Goal: Register for event/course

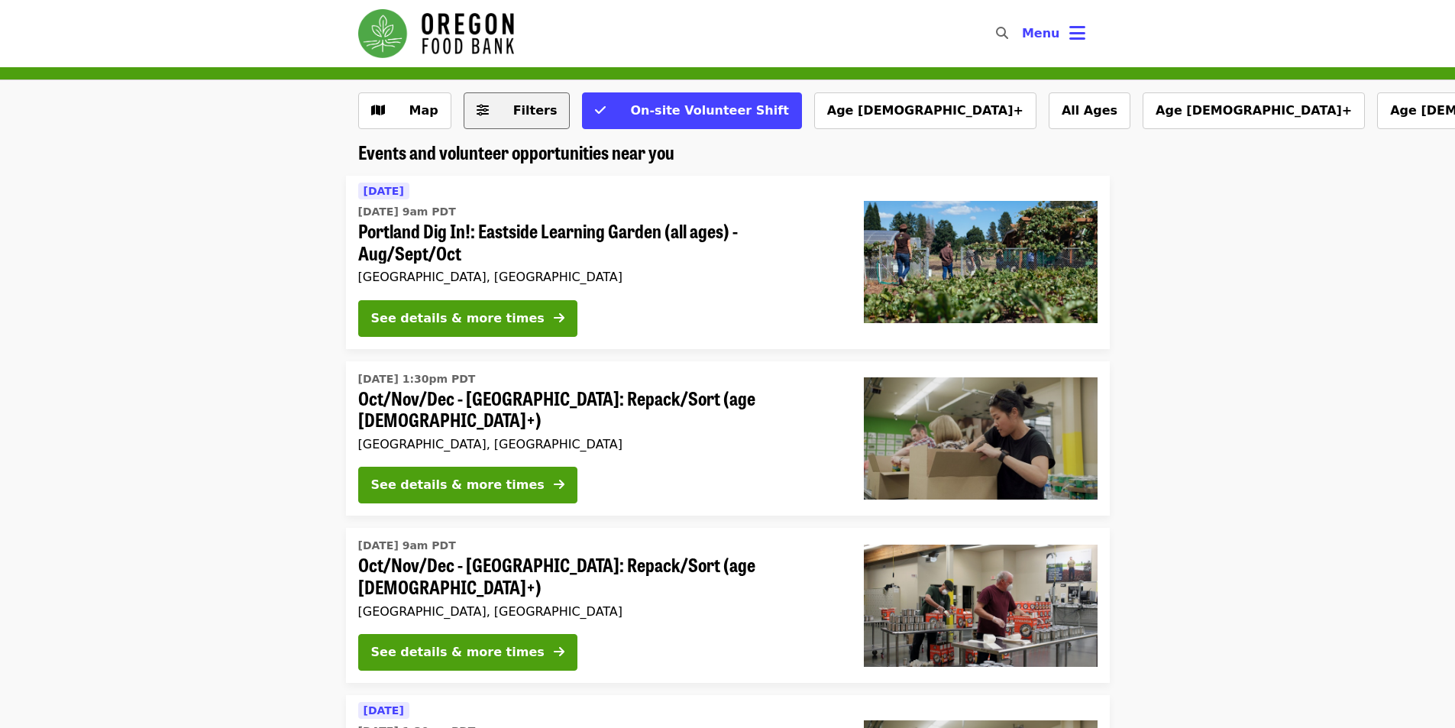
click at [504, 112] on span "Filters" at bounding box center [528, 111] width 60 height 18
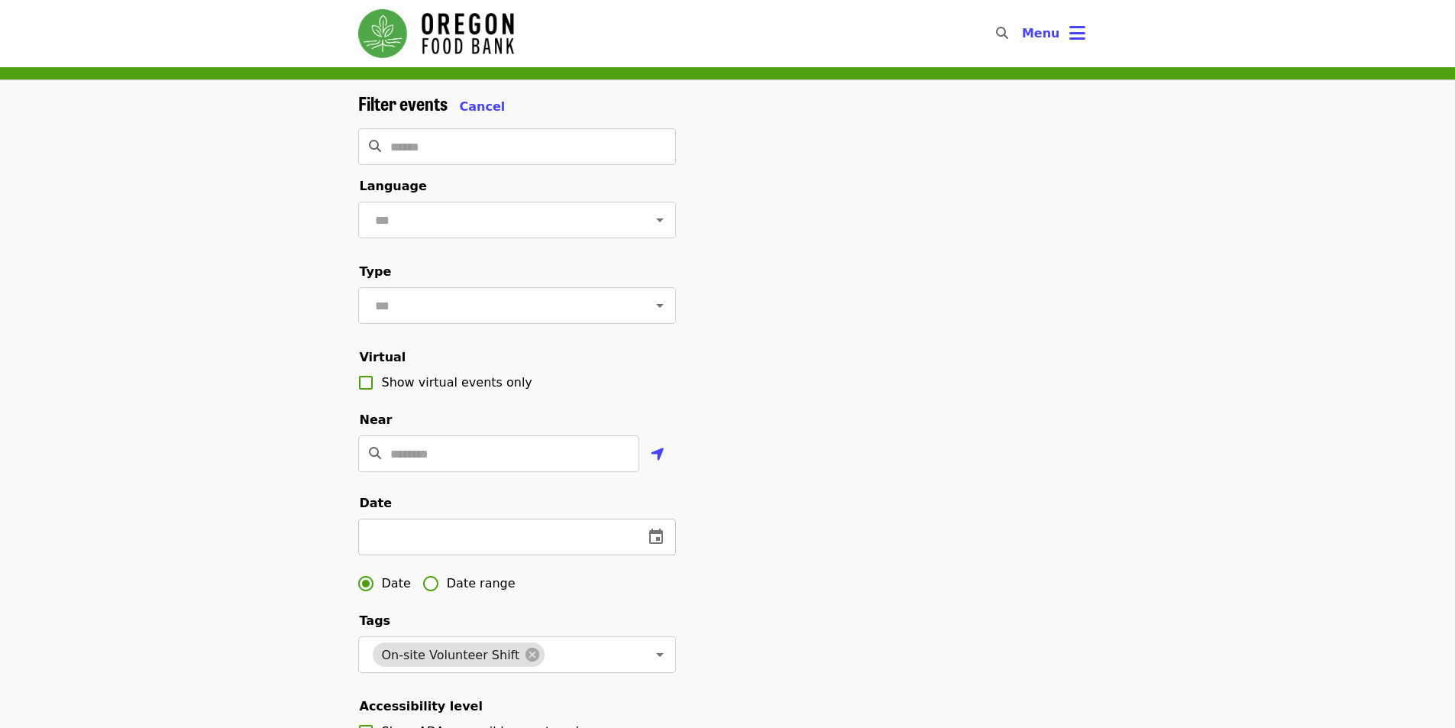
click at [471, 546] on input "text" at bounding box center [494, 537] width 273 height 37
click at [662, 544] on icon "change date" at bounding box center [656, 536] width 14 height 15
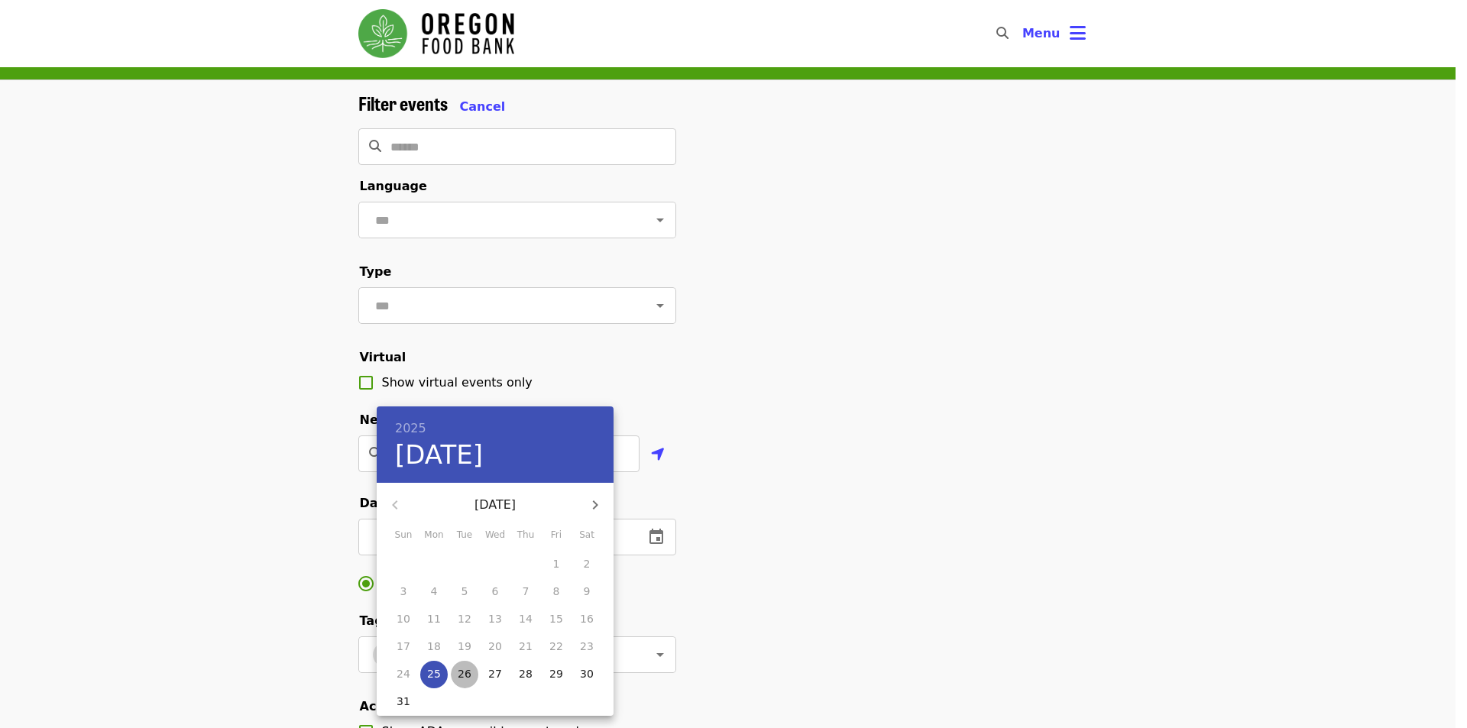
click at [464, 673] on p "26" at bounding box center [465, 673] width 14 height 15
type input "**********"
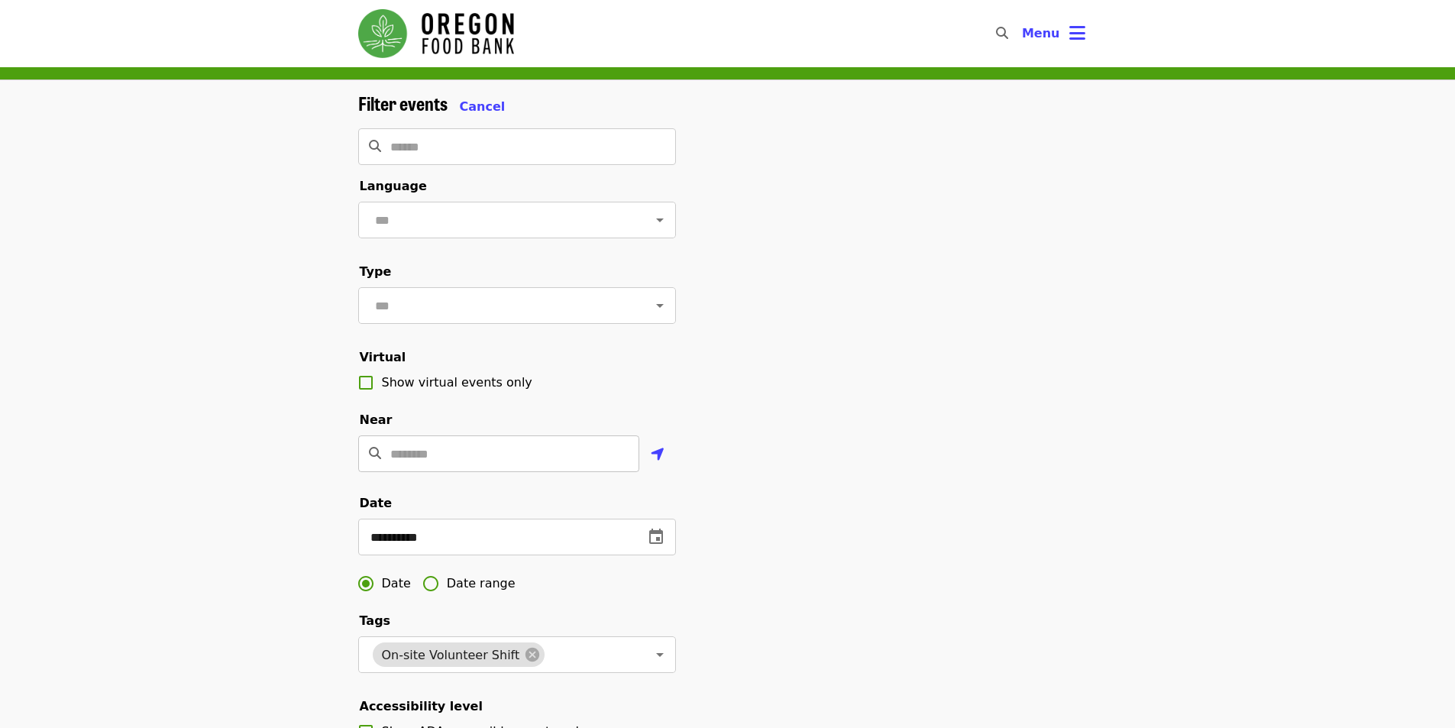
click at [504, 469] on input "Location" at bounding box center [514, 453] width 249 height 37
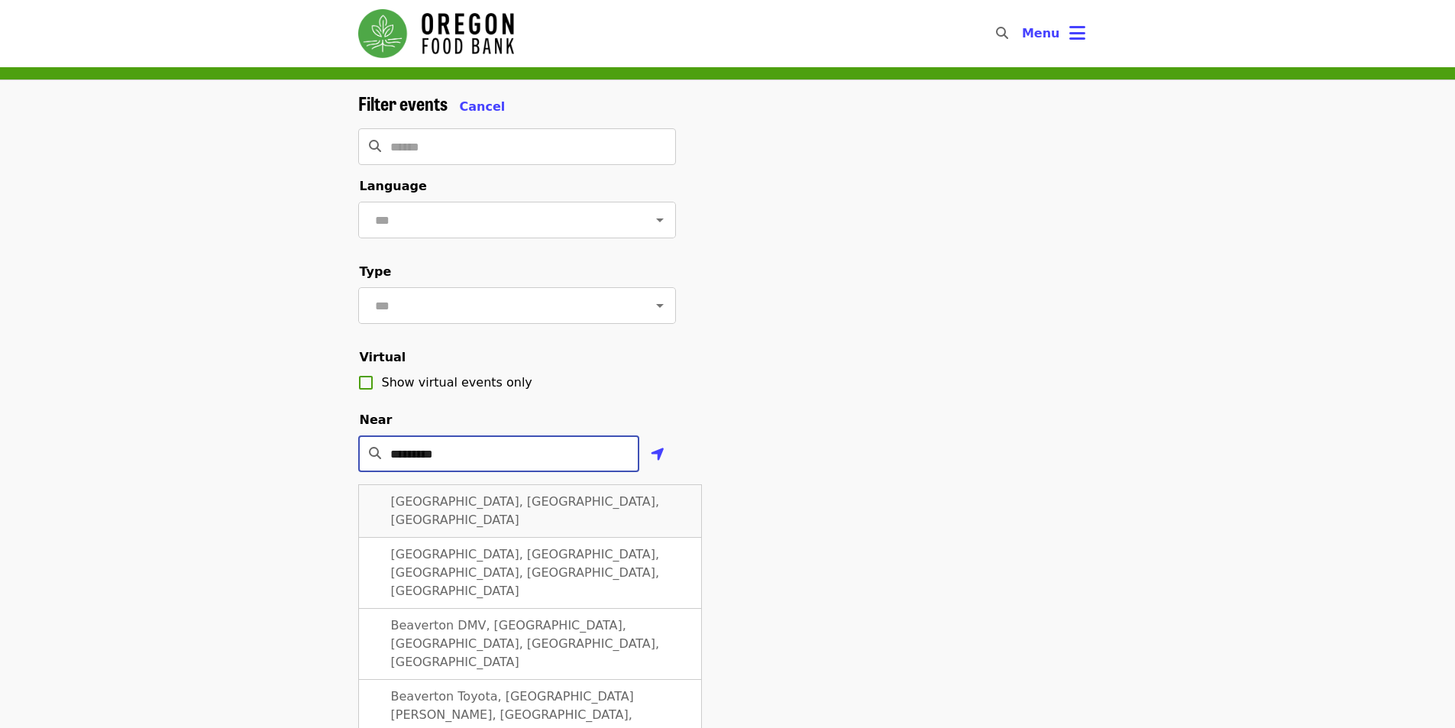
click at [493, 519] on span "[GEOGRAPHIC_DATA], [GEOGRAPHIC_DATA], [GEOGRAPHIC_DATA]" at bounding box center [525, 510] width 269 height 33
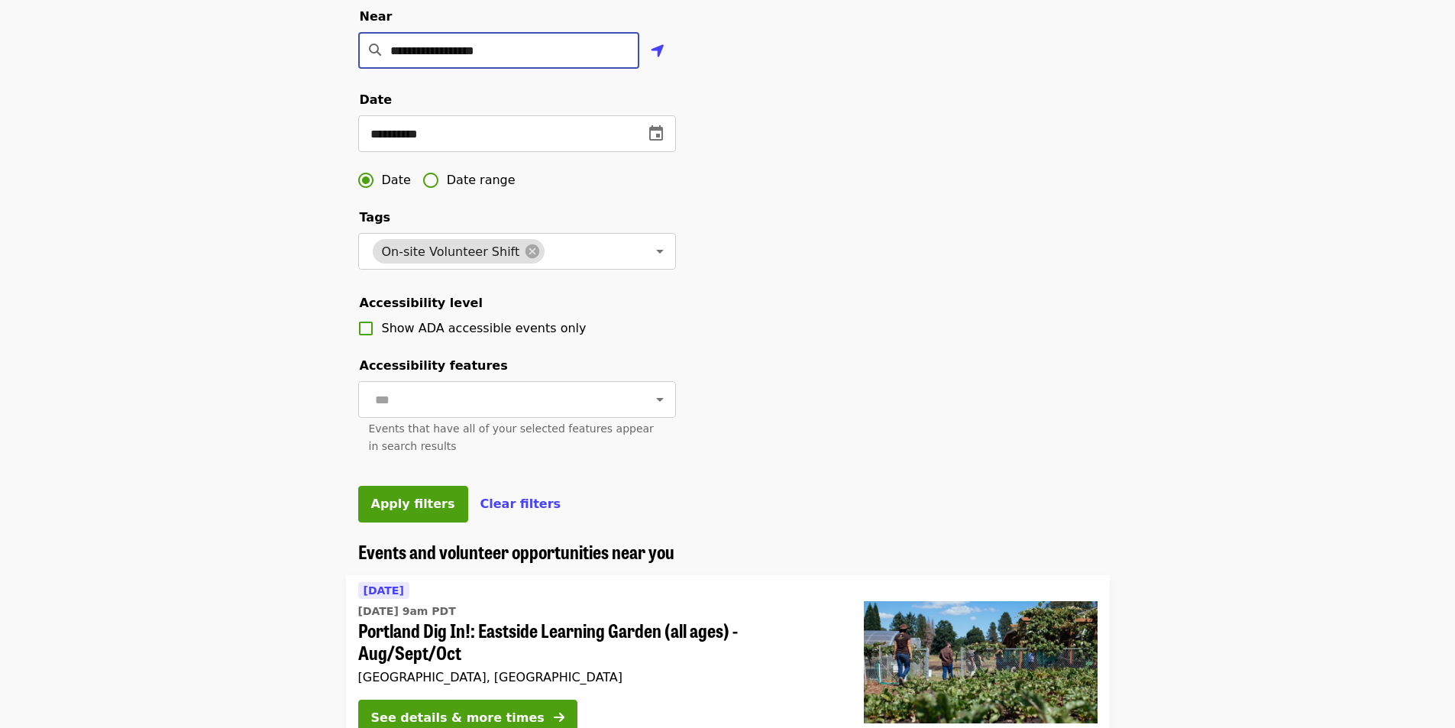
scroll to position [407, 0]
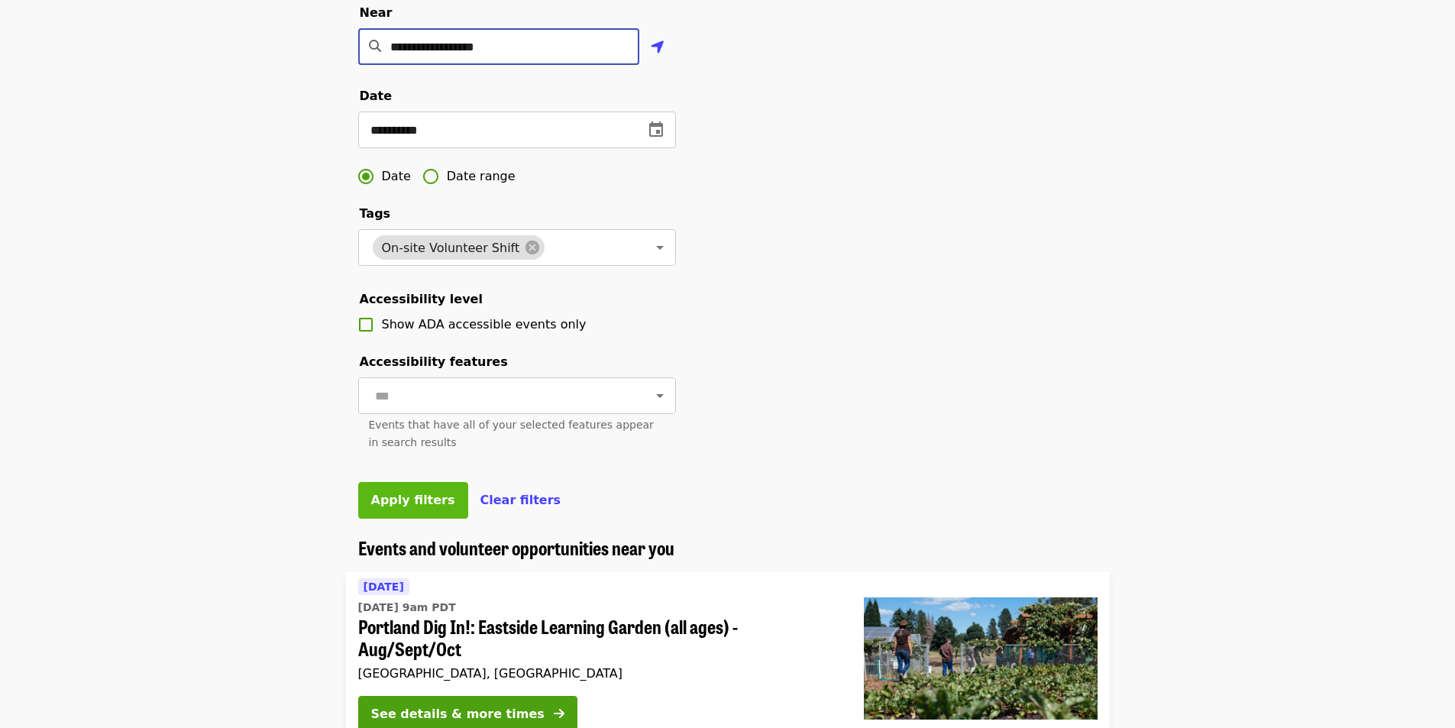
type input "**********"
click at [373, 507] on span "Apply filters" at bounding box center [413, 500] width 84 height 15
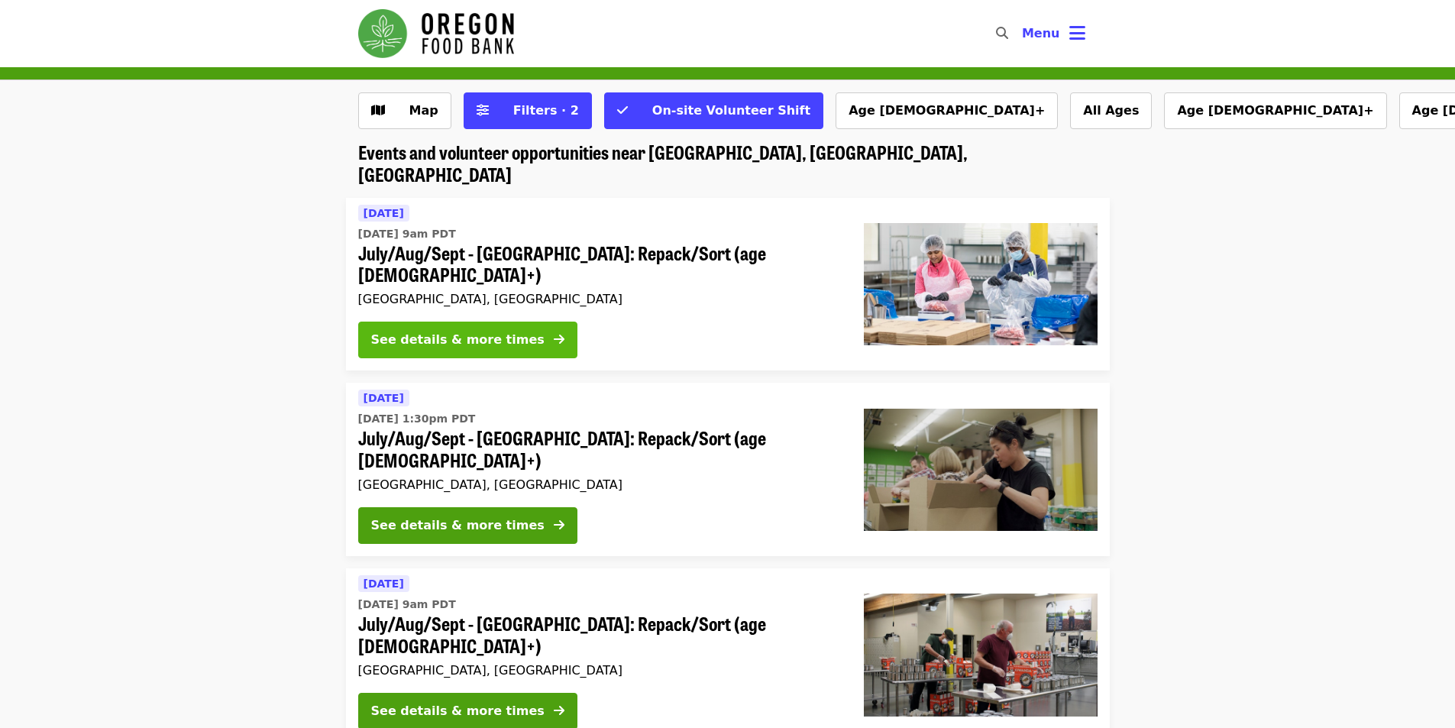
click at [503, 331] on div "See details & more times" at bounding box center [457, 340] width 173 height 18
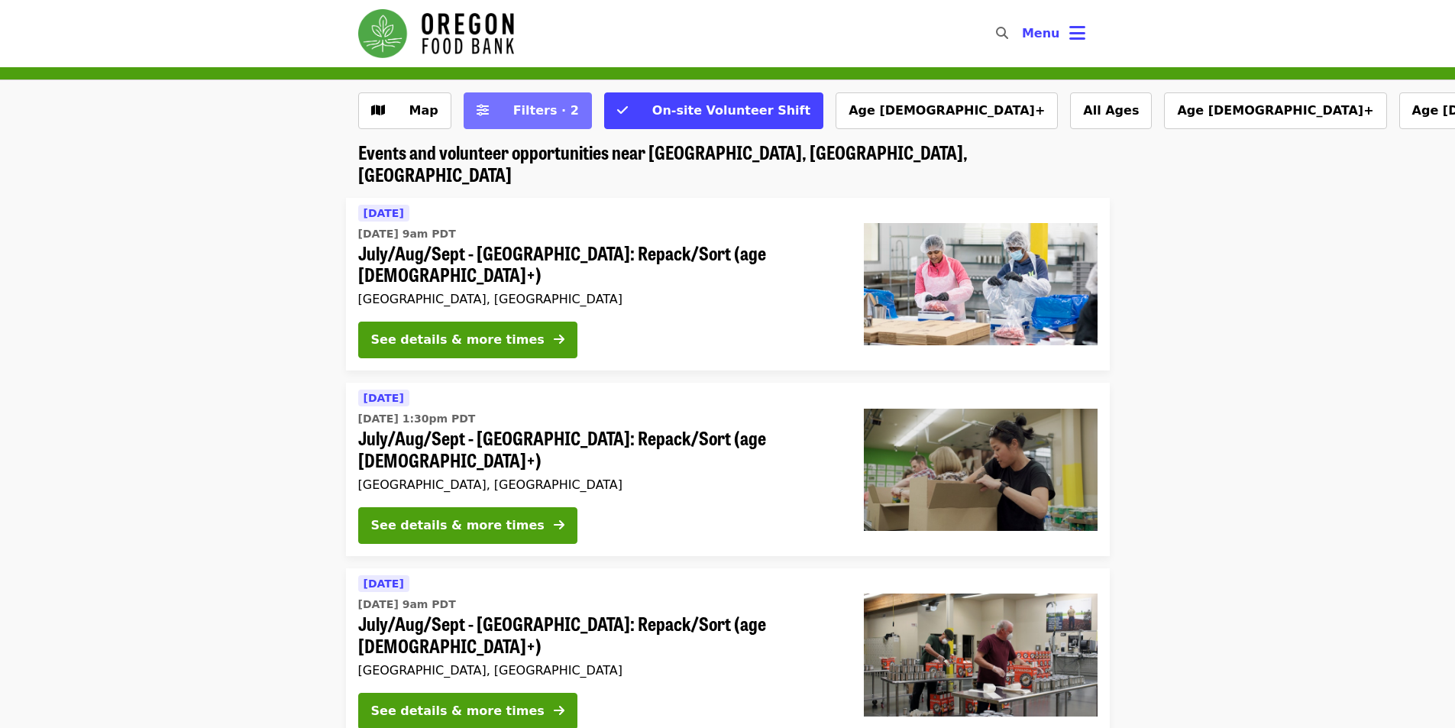
click at [513, 107] on span "Filters · 2" at bounding box center [546, 110] width 66 height 15
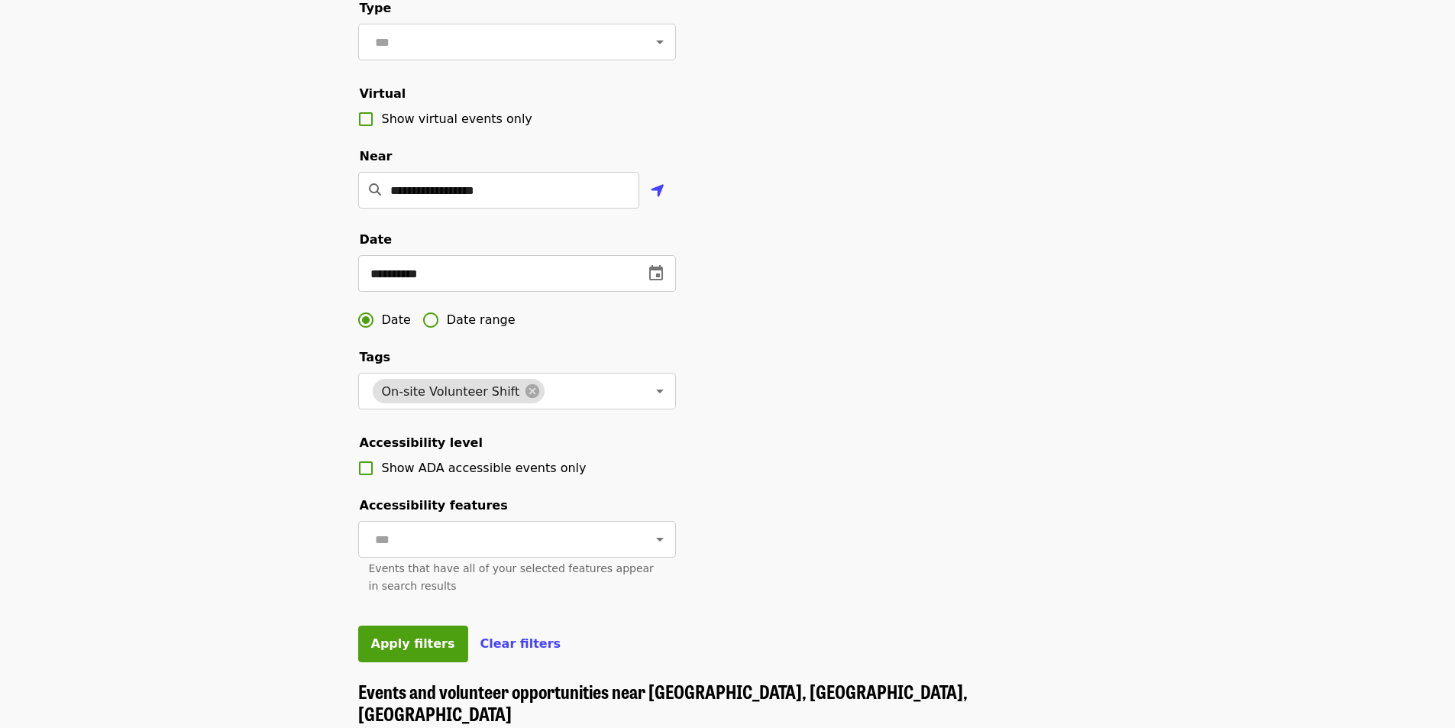
scroll to position [254, 0]
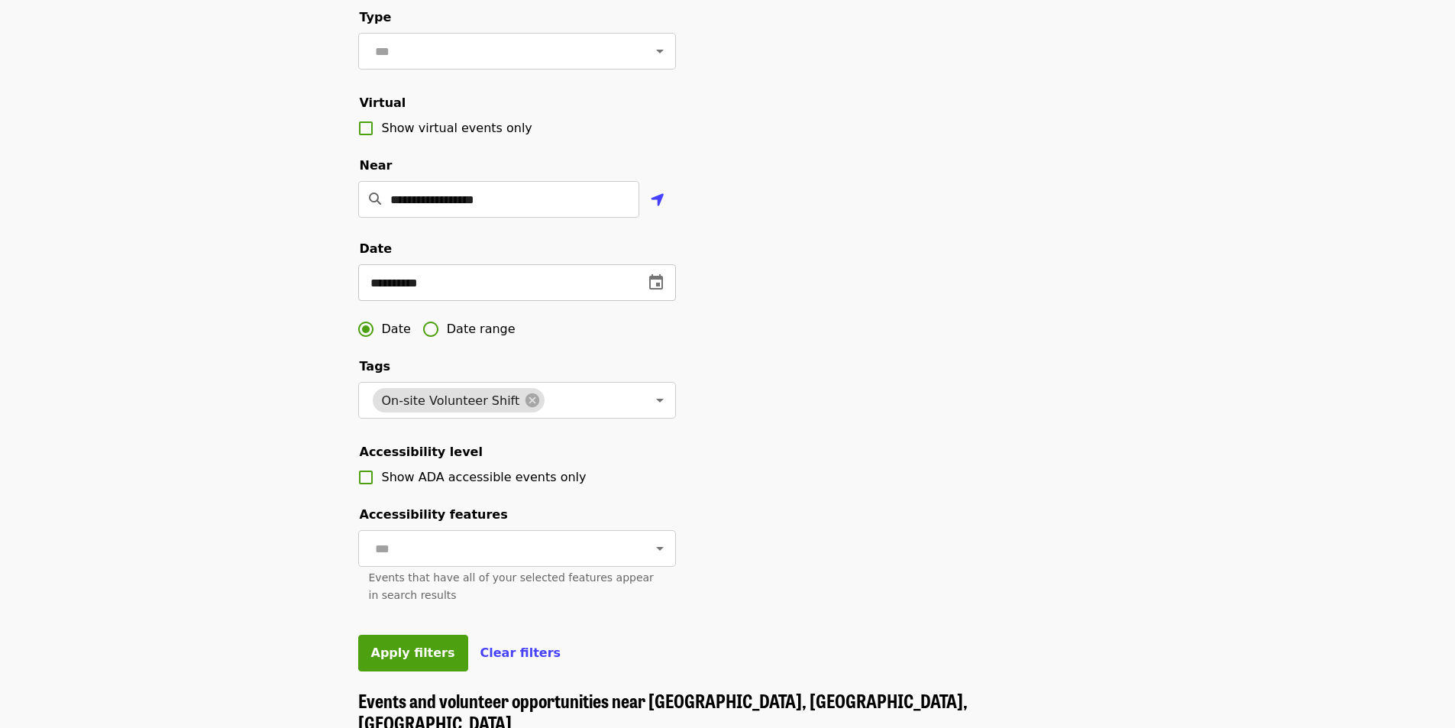
click at [662, 290] on icon "change date" at bounding box center [656, 281] width 14 height 15
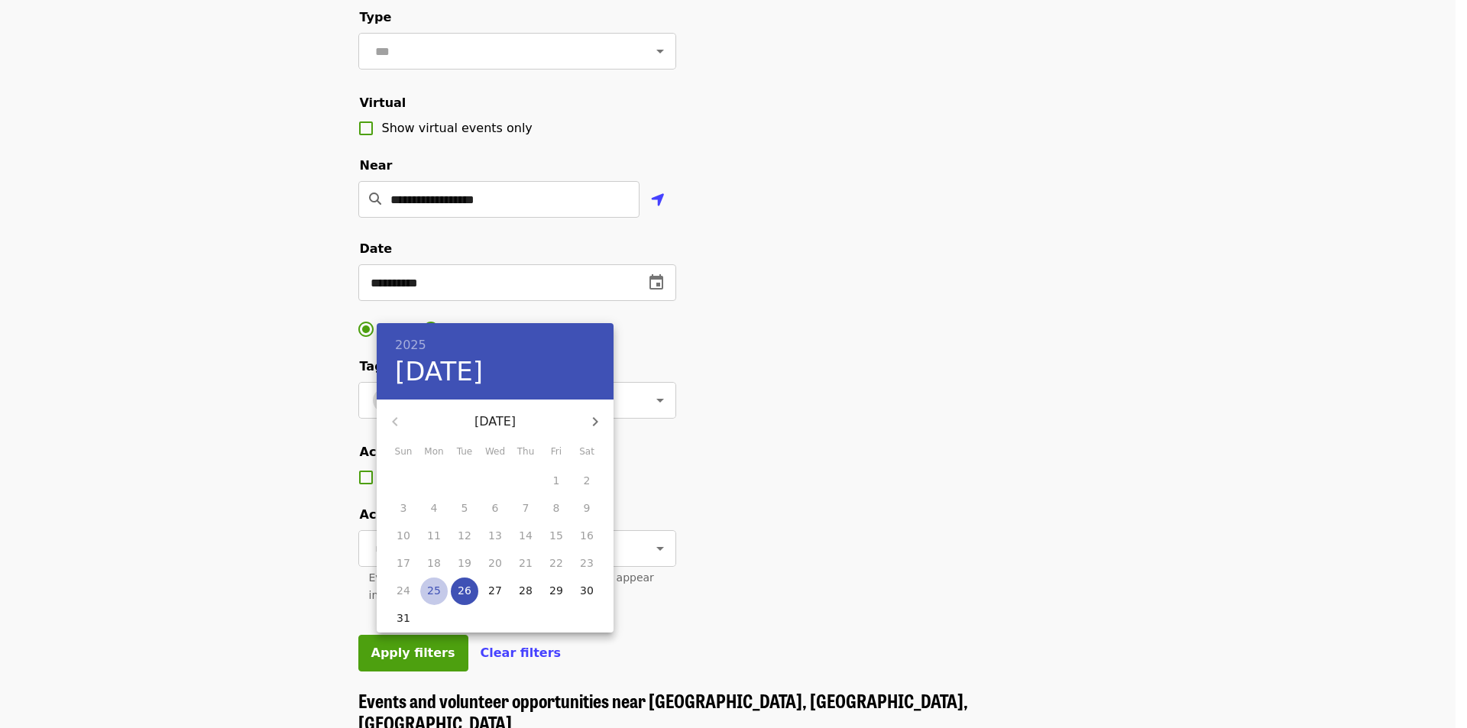
click at [437, 588] on p "25" at bounding box center [434, 590] width 14 height 15
type input "**********"
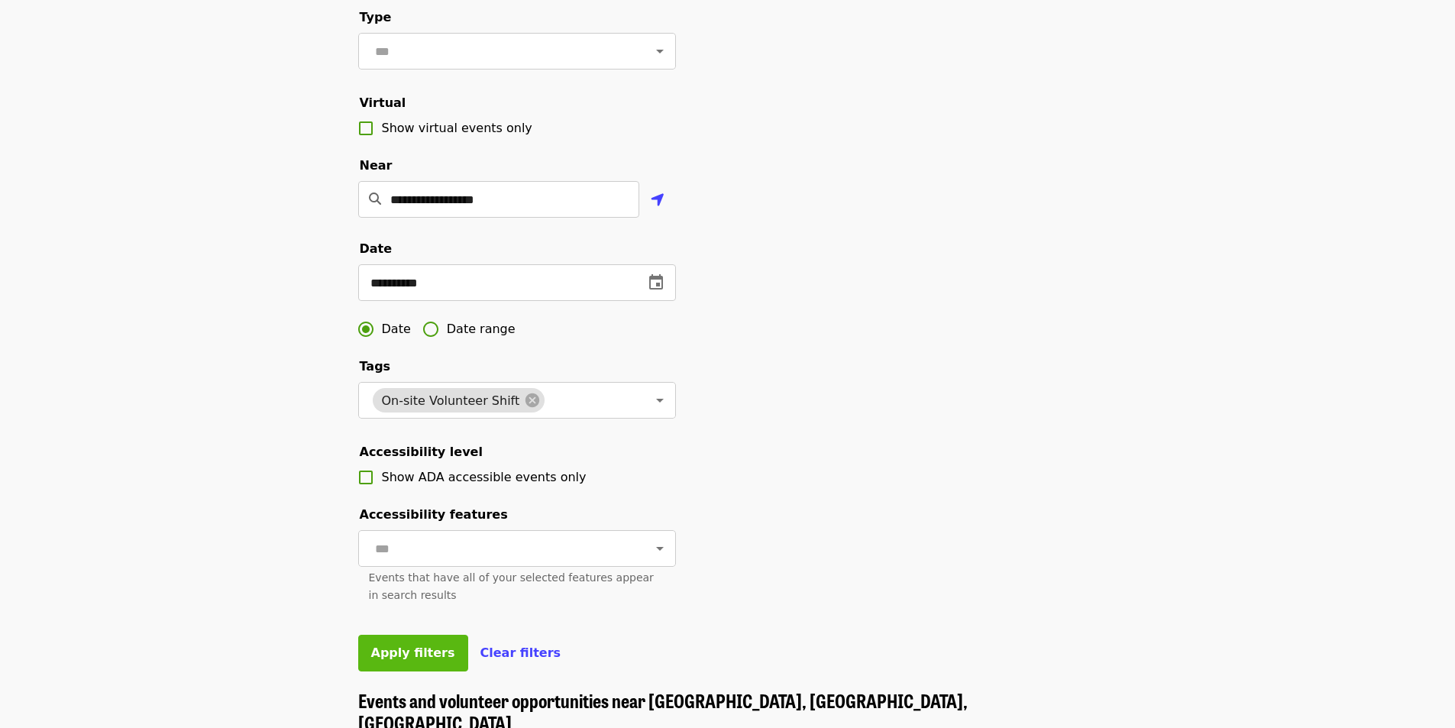
click at [405, 660] on span "Apply filters" at bounding box center [413, 652] width 84 height 15
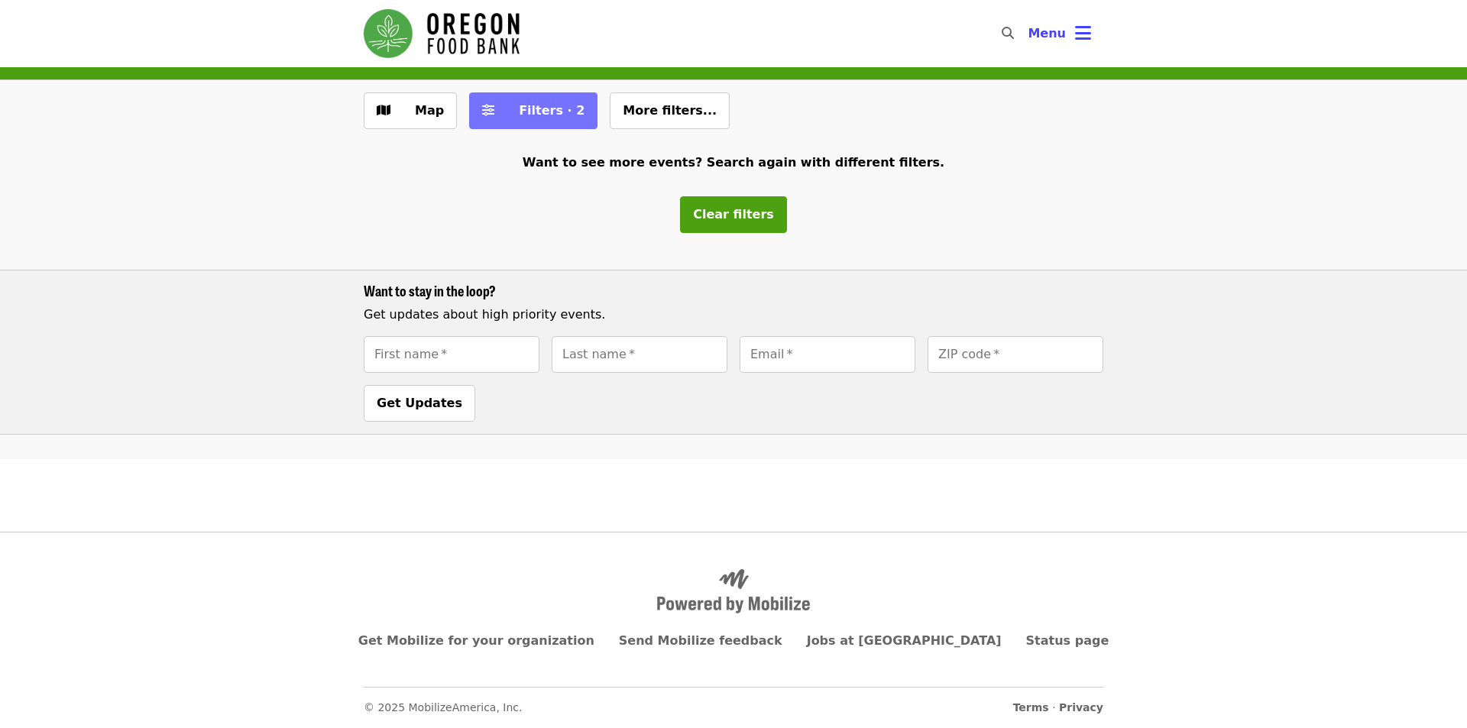
click at [552, 118] on span "Filters · 2" at bounding box center [543, 111] width 81 height 18
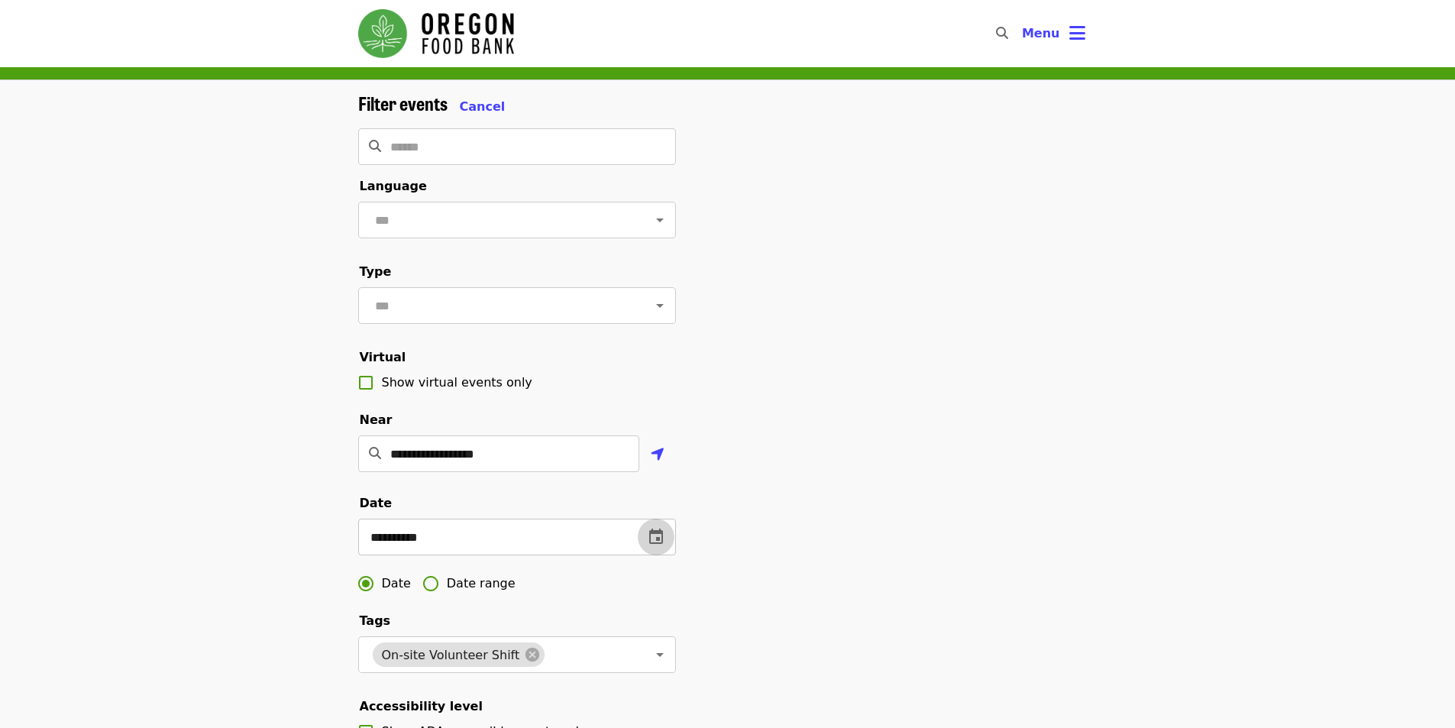
click at [662, 544] on icon "change date" at bounding box center [656, 536] width 14 height 15
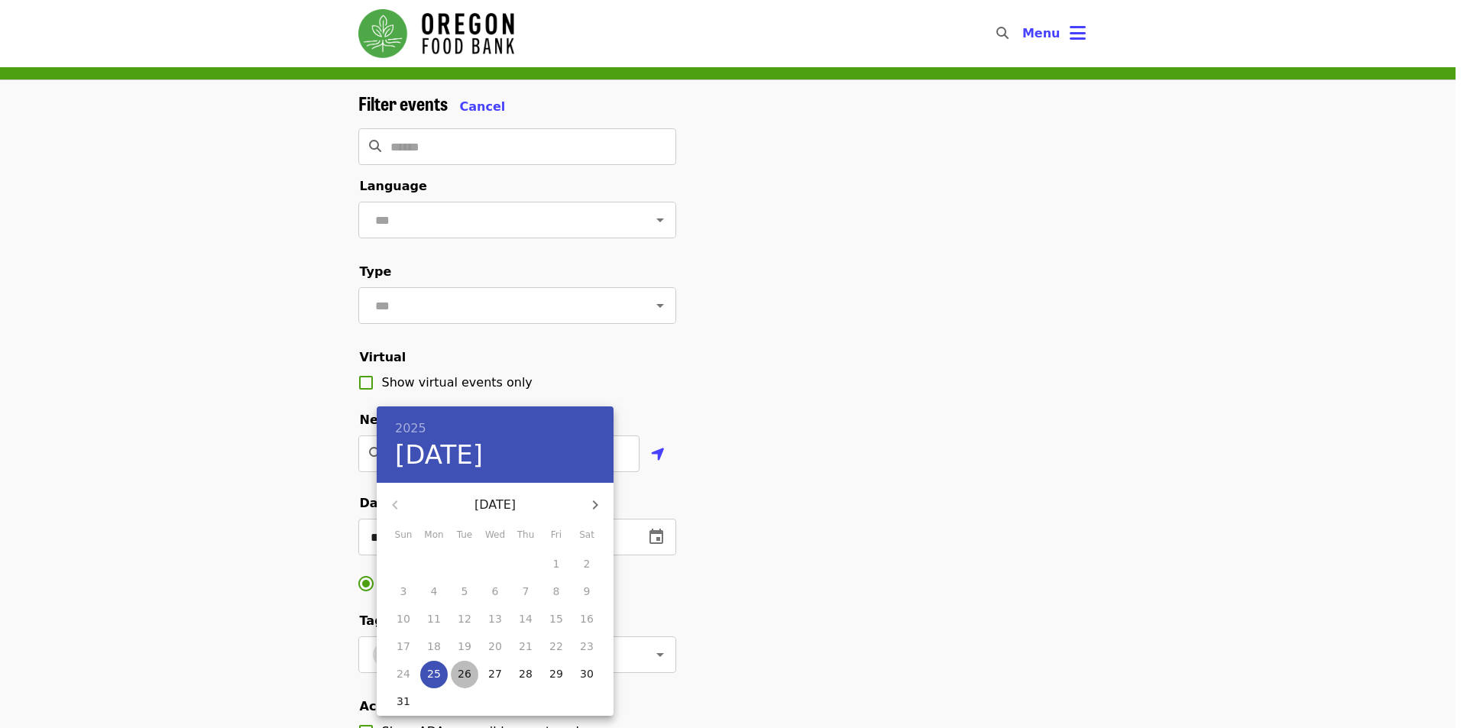
click at [464, 676] on p "26" at bounding box center [465, 673] width 14 height 15
type input "**********"
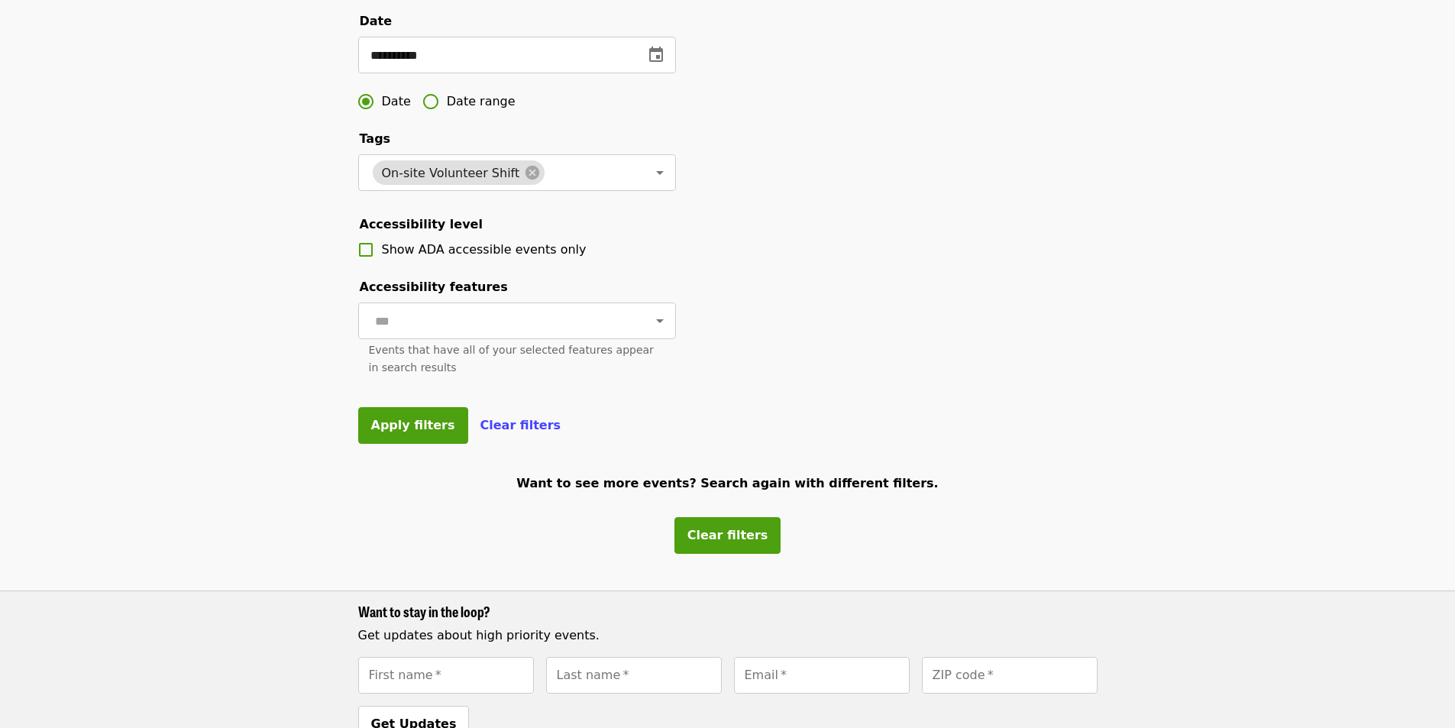
scroll to position [484, 0]
click at [400, 431] on span "Apply filters" at bounding box center [413, 423] width 84 height 15
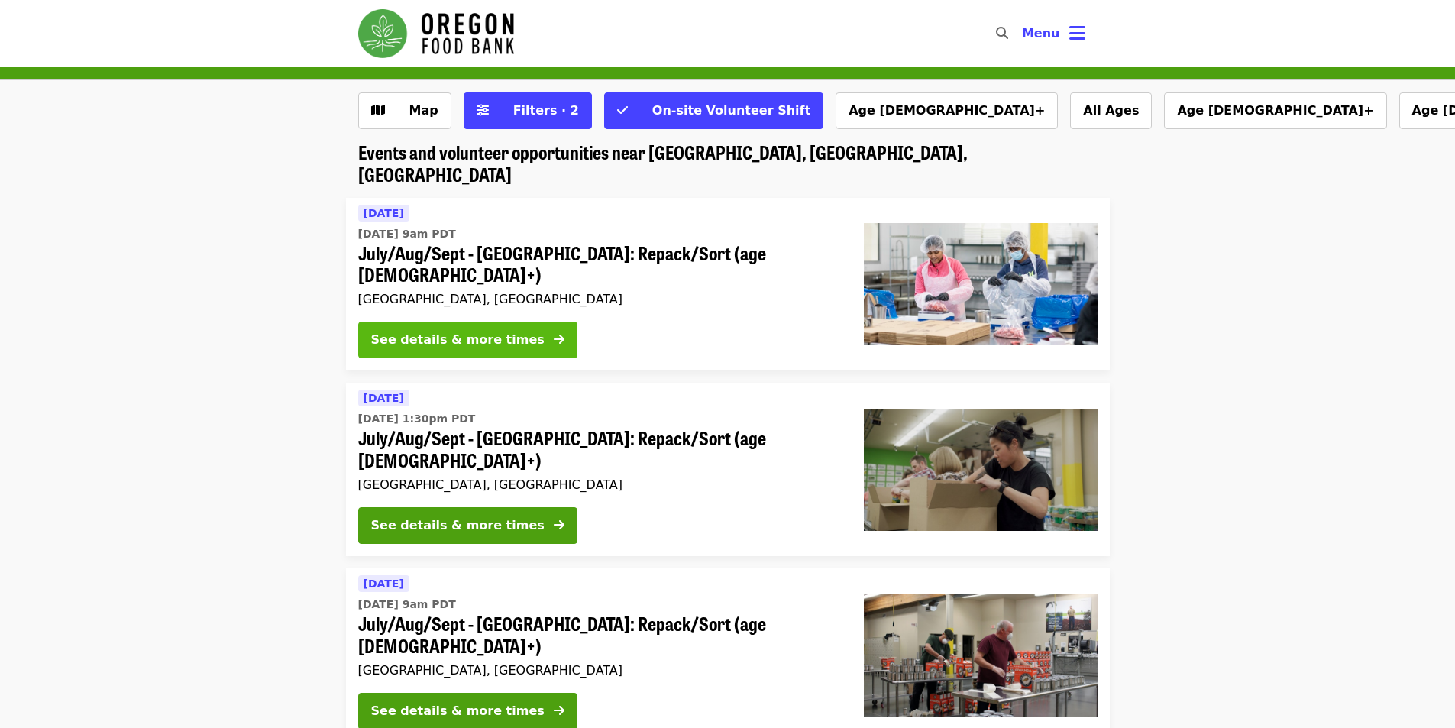
click at [450, 331] on div "See details & more times" at bounding box center [457, 340] width 173 height 18
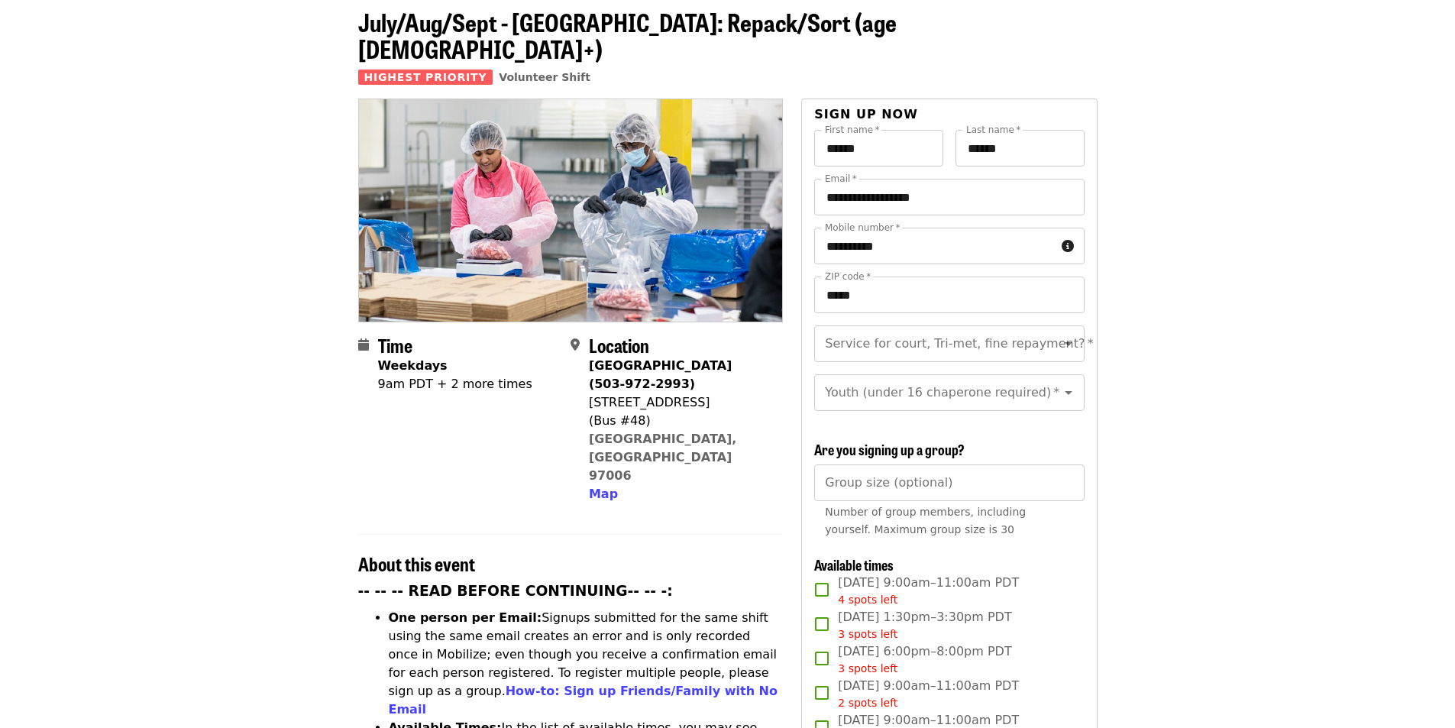
scroll to position [76, 0]
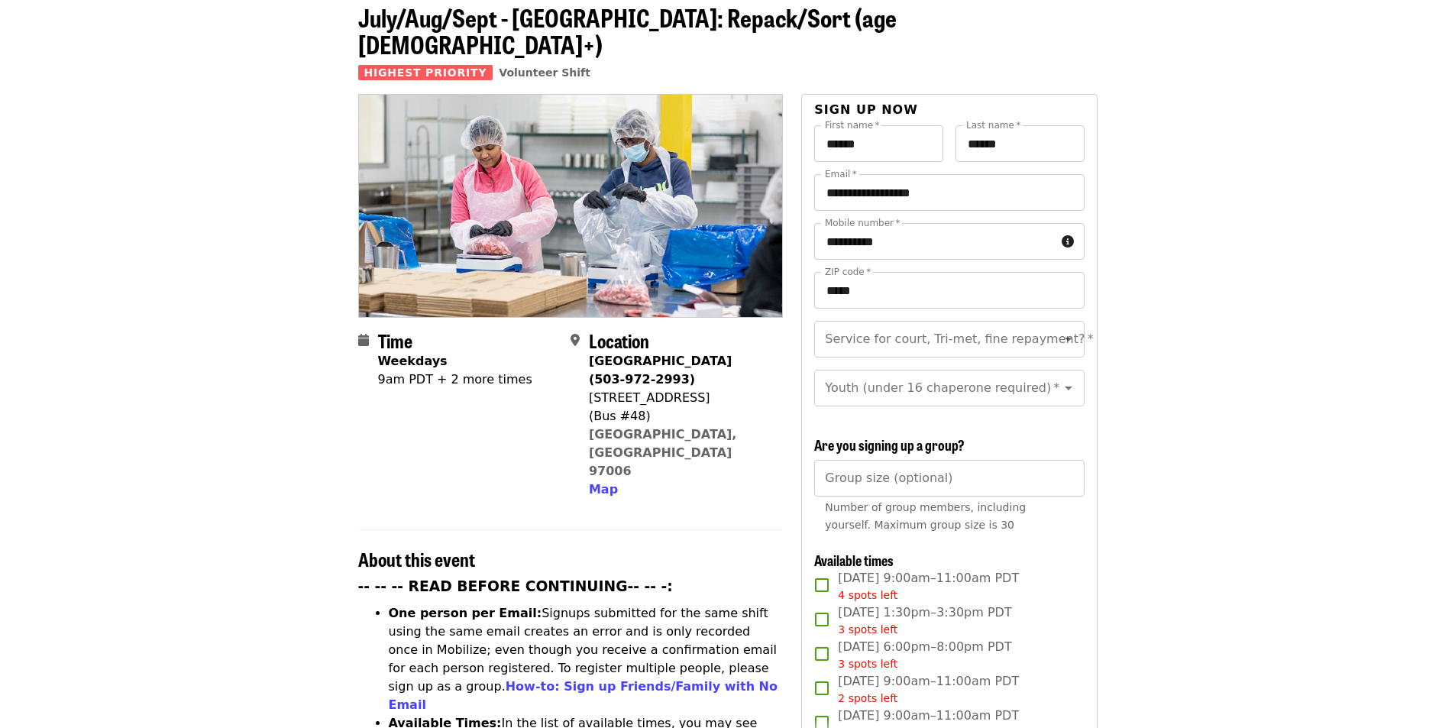
click at [867, 581] on span "[DATE] 9:00am–11:00am PDT 4 spots left" at bounding box center [928, 586] width 181 height 34
click at [985, 325] on input "Service for court, Tri-met, fine repayment?   *" at bounding box center [931, 339] width 208 height 29
click at [850, 357] on li "No" at bounding box center [943, 354] width 258 height 28
type input "**"
click at [895, 374] on input "Youth (under 16 chaperone required)   *" at bounding box center [931, 388] width 208 height 29
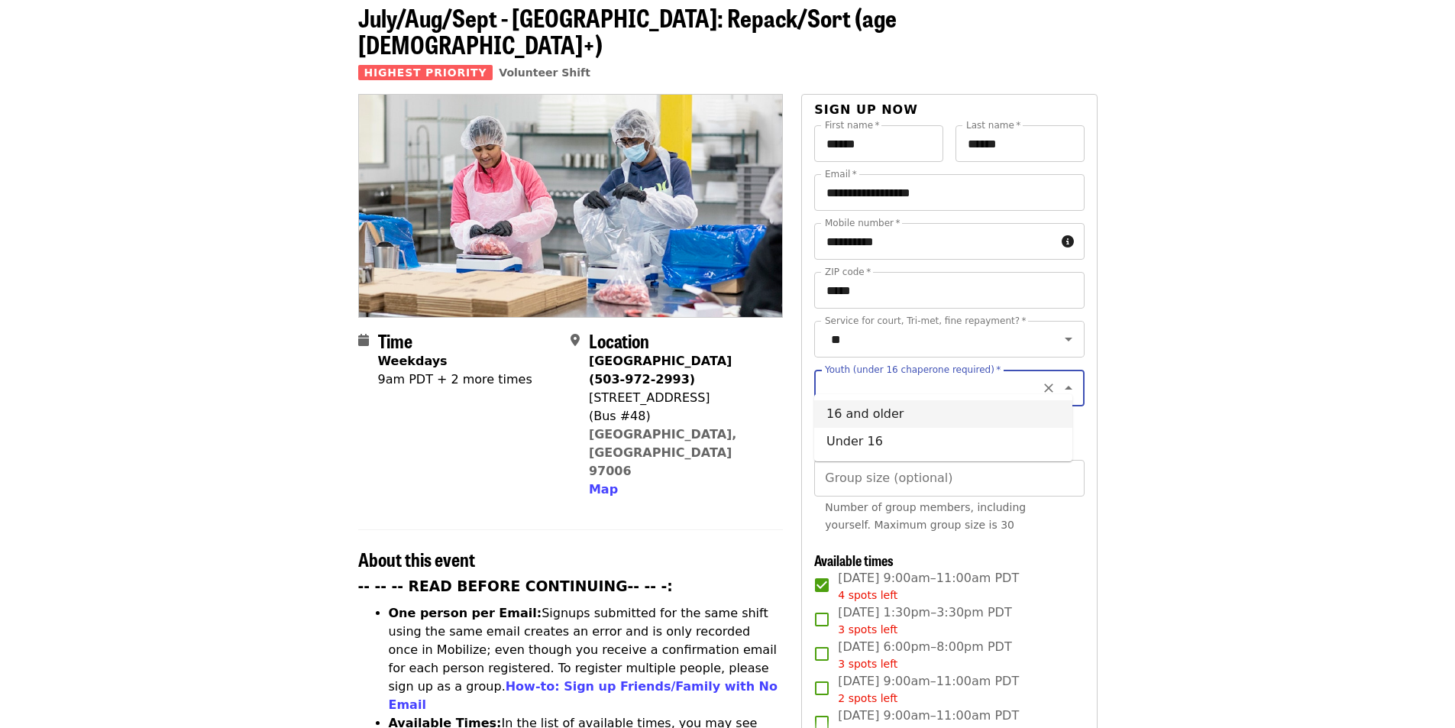
click at [861, 415] on li "16 and older" at bounding box center [943, 414] width 258 height 28
type input "**********"
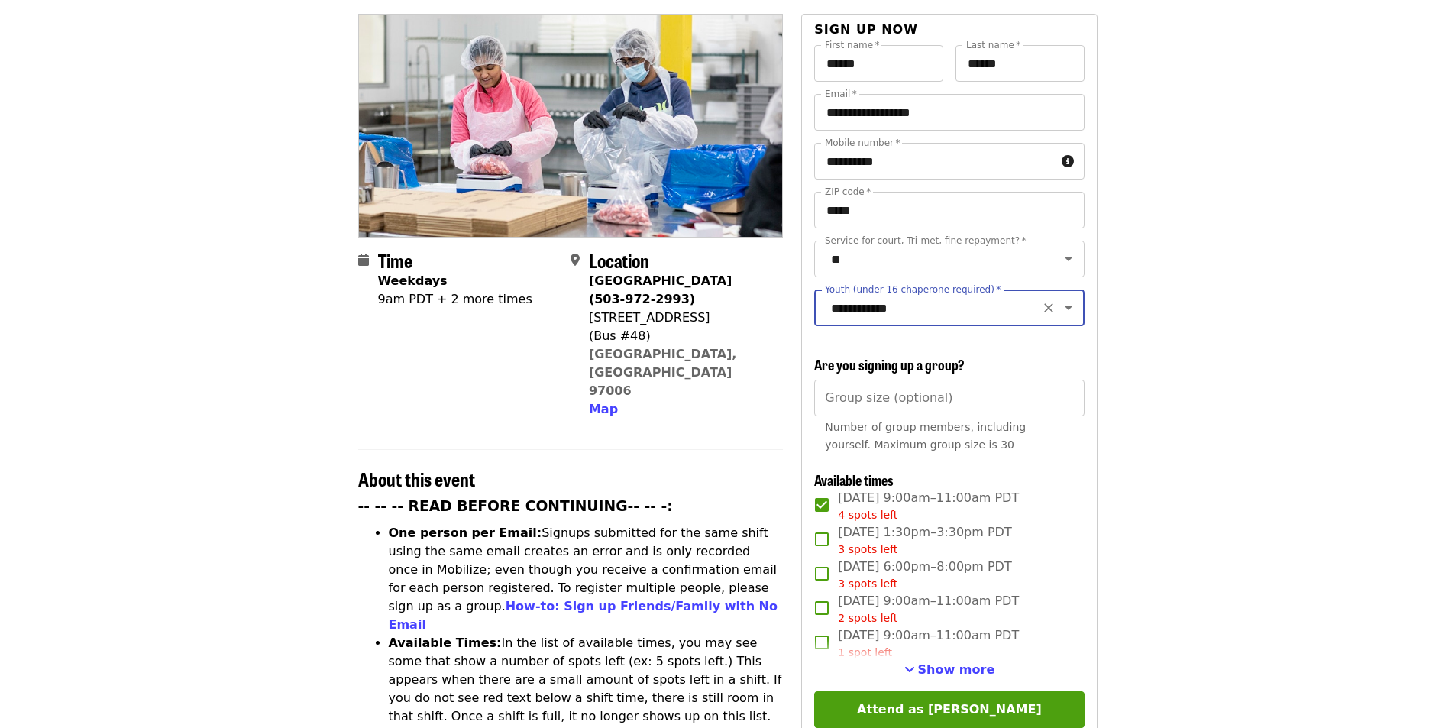
scroll to position [179, 0]
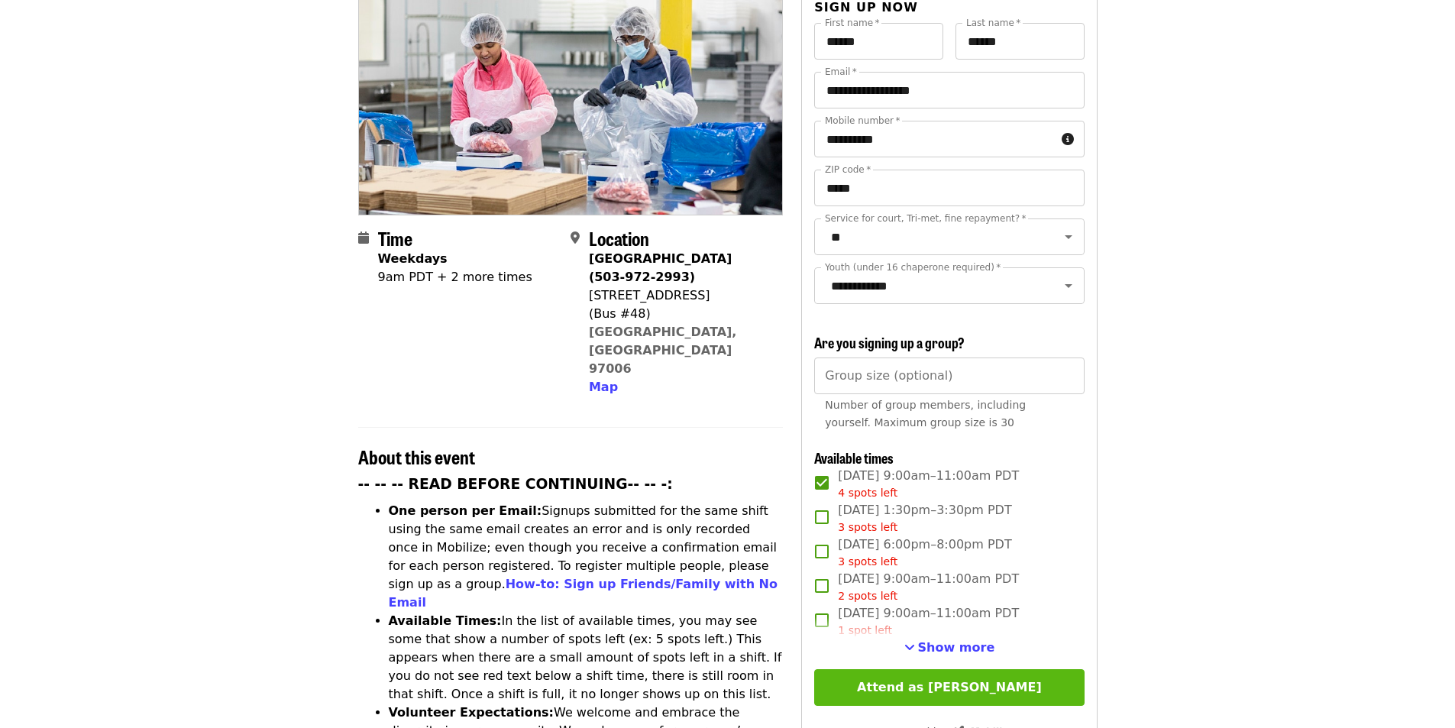
drag, startPoint x: 935, startPoint y: 675, endPoint x: 940, endPoint y: 668, distance: 8.7
click at [933, 675] on button "Attend as [PERSON_NAME]" at bounding box center [949, 687] width 270 height 37
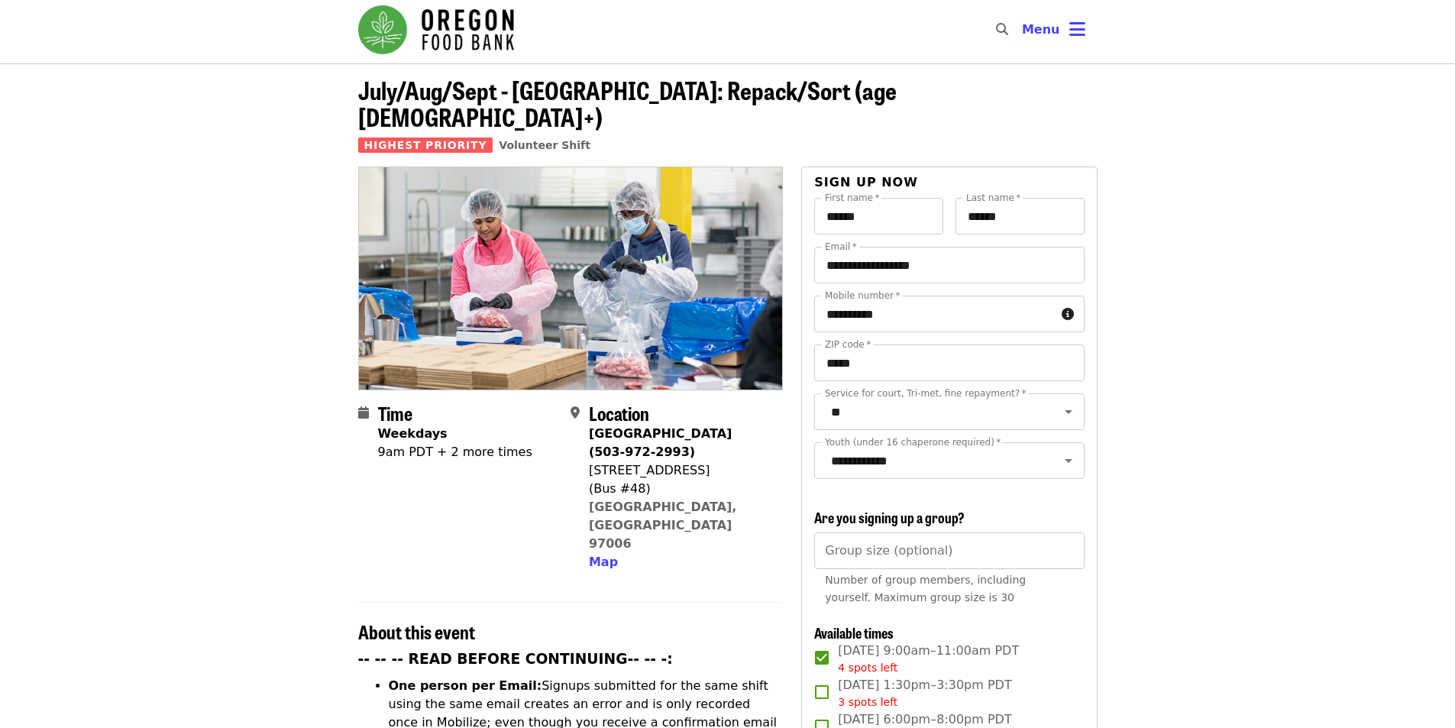
scroll to position [0, 0]
